Goal: Check status

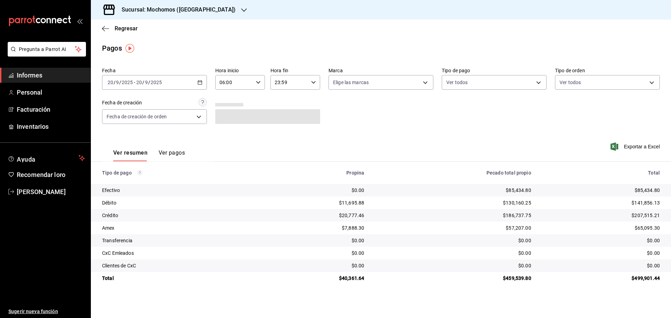
click at [196, 87] on div "[DATE] [DATE] - [DATE] [DATE]" at bounding box center [154, 82] width 105 height 15
click at [128, 182] on font "Rango de fechas" at bounding box center [126, 182] width 37 height 6
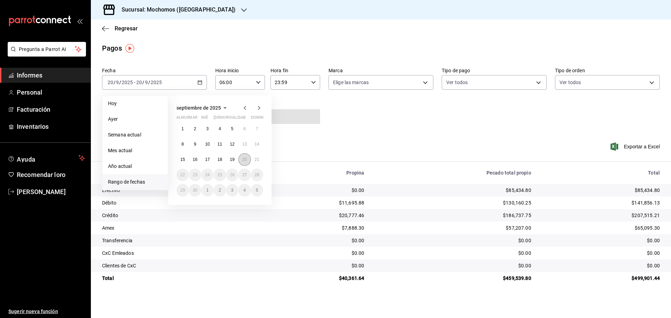
click at [244, 161] on font "20" at bounding box center [244, 159] width 5 height 5
click at [256, 159] on font "21" at bounding box center [257, 159] width 5 height 5
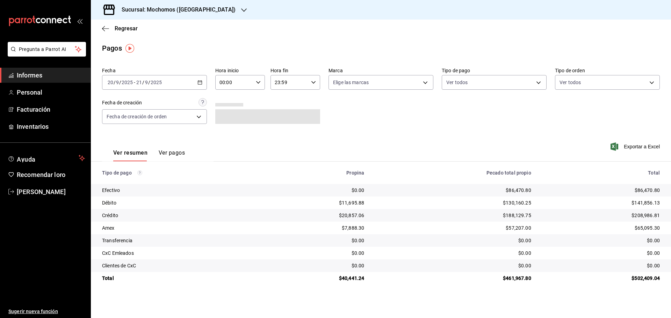
click at [252, 78] on input "00:00" at bounding box center [234, 82] width 38 height 14
click at [230, 113] on font "07" at bounding box center [228, 113] width 6 height 6
type input "07:00"
click at [368, 119] on div at bounding box center [335, 159] width 671 height 318
